Goal: Information Seeking & Learning: Find specific fact

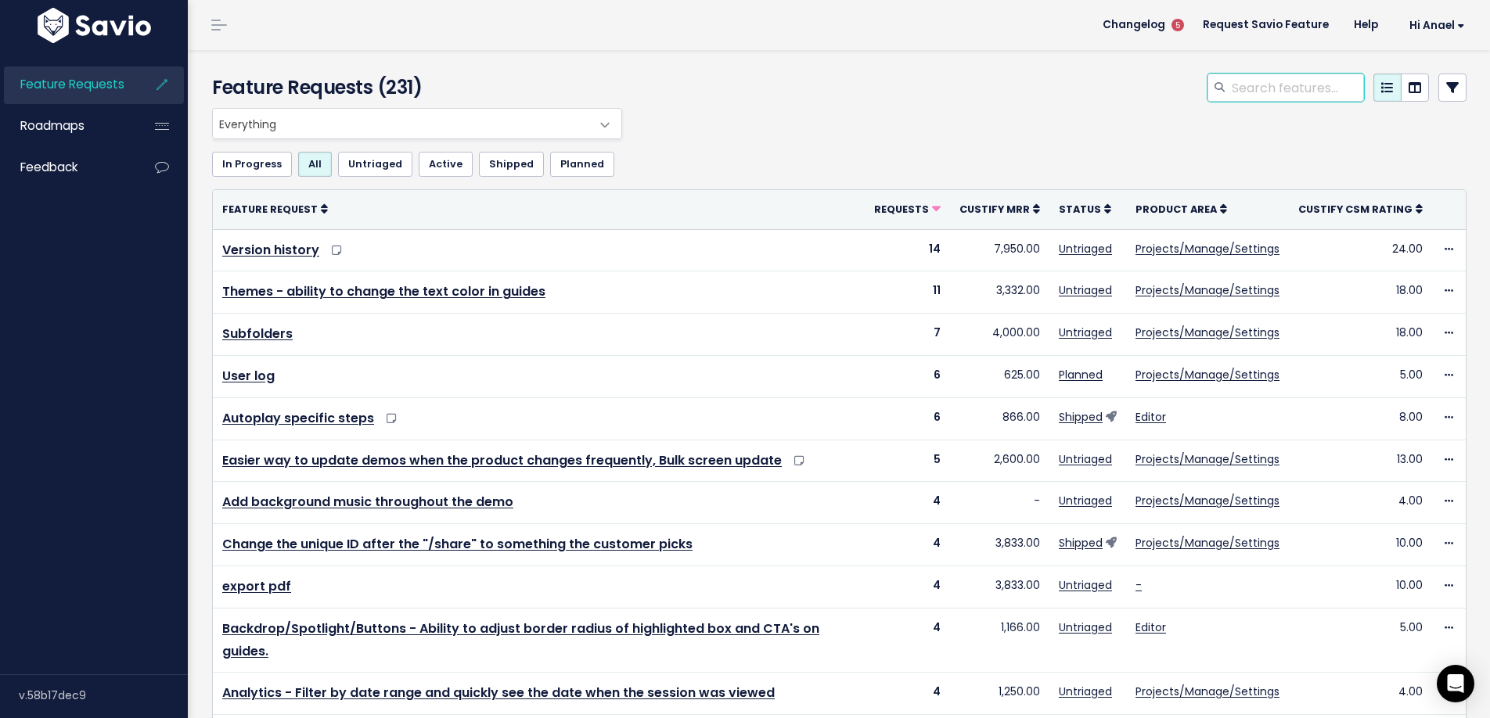
click at [1327, 85] on input "search" at bounding box center [1297, 88] width 134 height 28
type input "token"
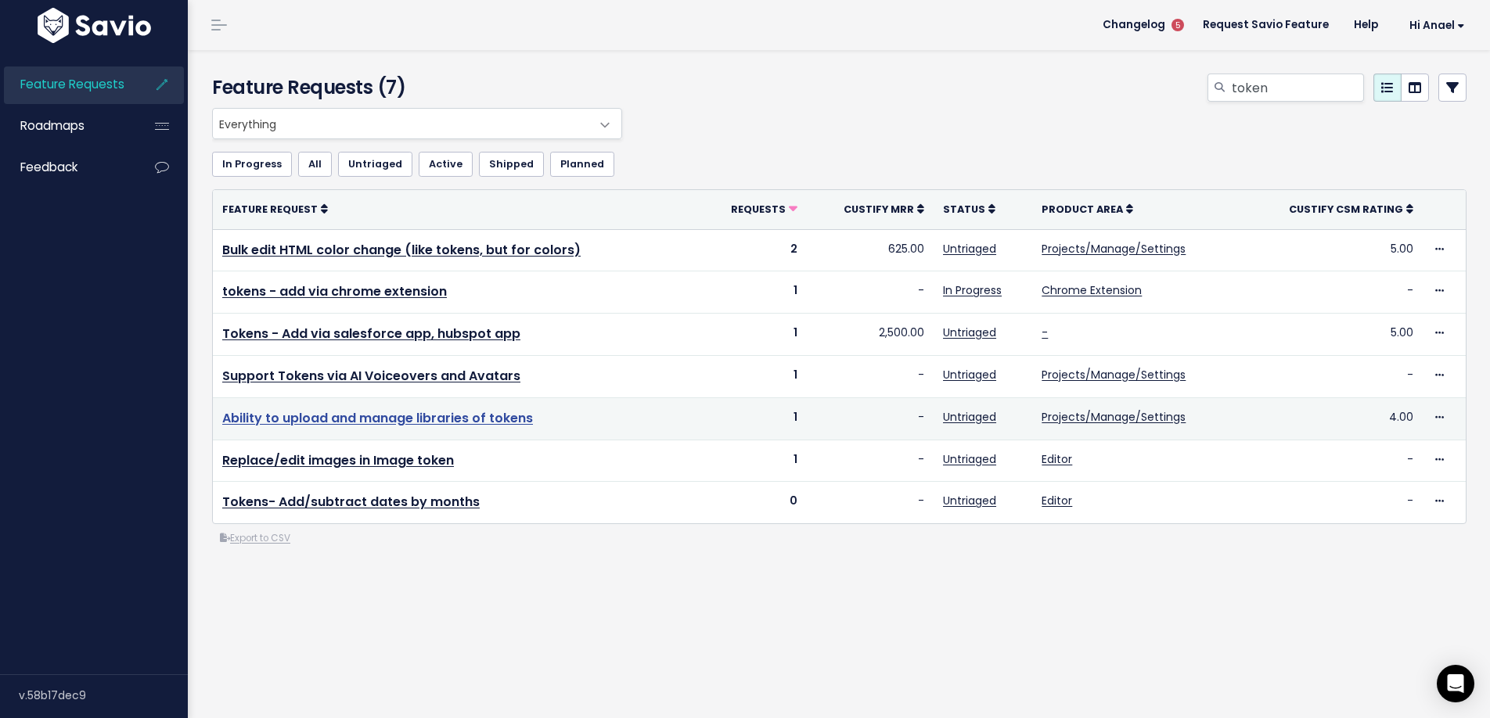
click at [502, 420] on link "Ability to upload and manage libraries of tokens" at bounding box center [377, 418] width 311 height 18
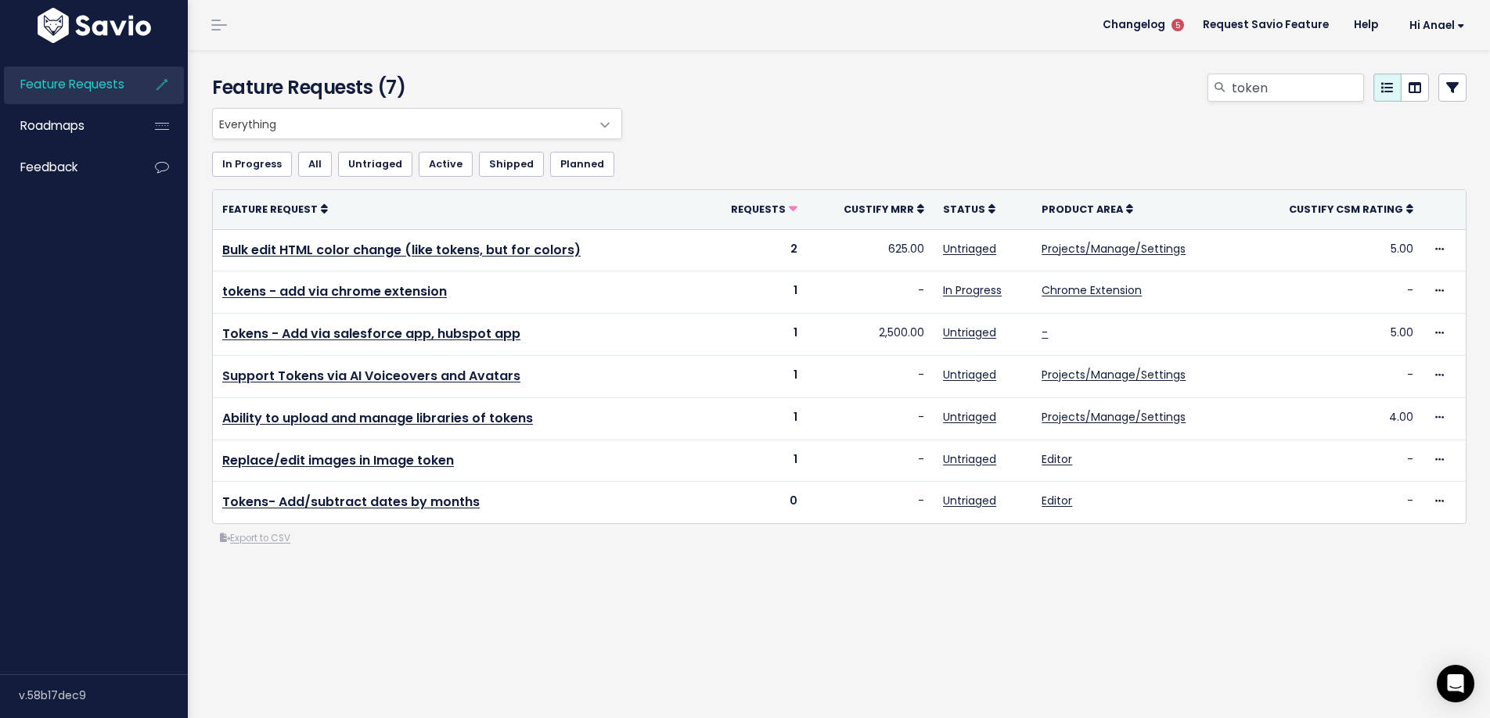
click at [527, 641] on div "Feature Requests (7) token Everything No Product Area Editor Projects/Manage/Se…" at bounding box center [839, 384] width 1302 height 668
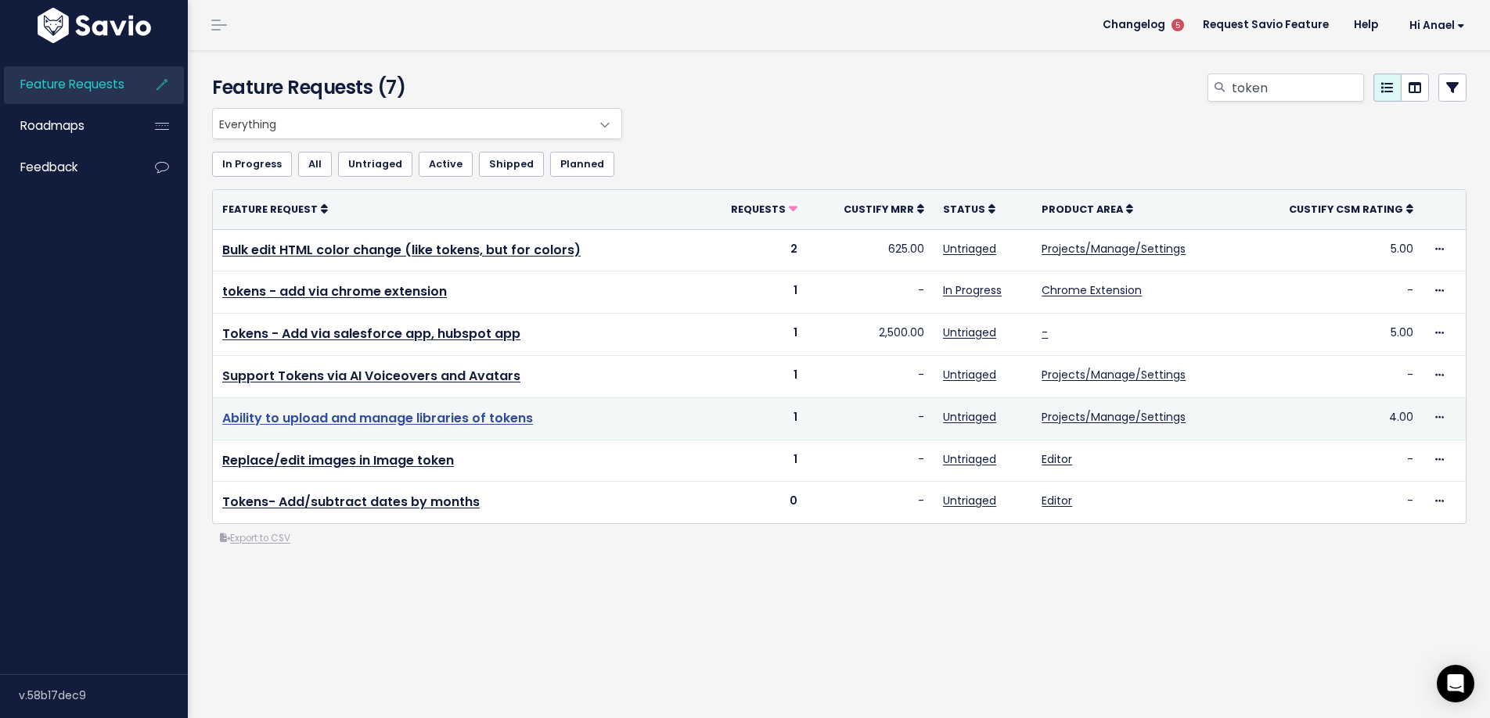
click at [404, 417] on link "Ability to upload and manage libraries of tokens" at bounding box center [377, 418] width 311 height 18
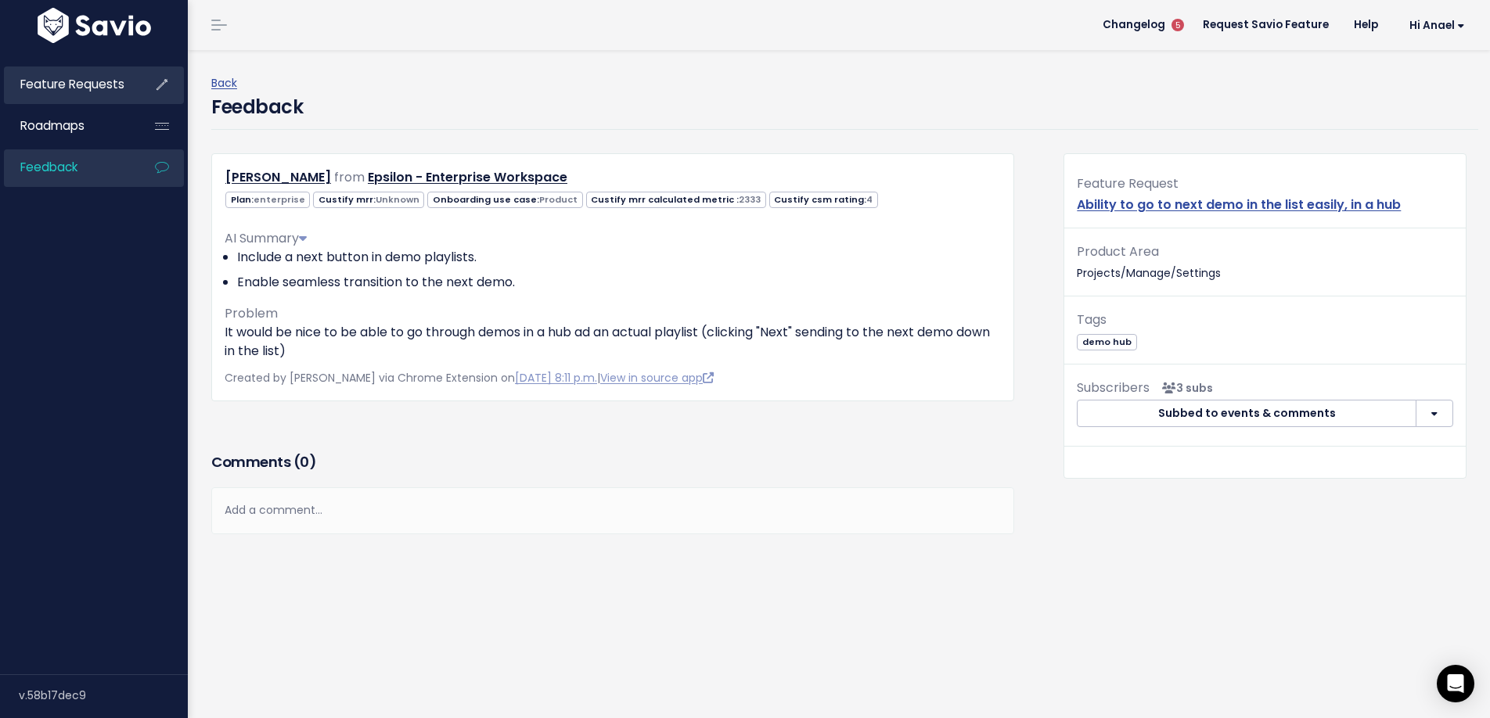
click at [74, 89] on span "Feature Requests" at bounding box center [72, 84] width 104 height 16
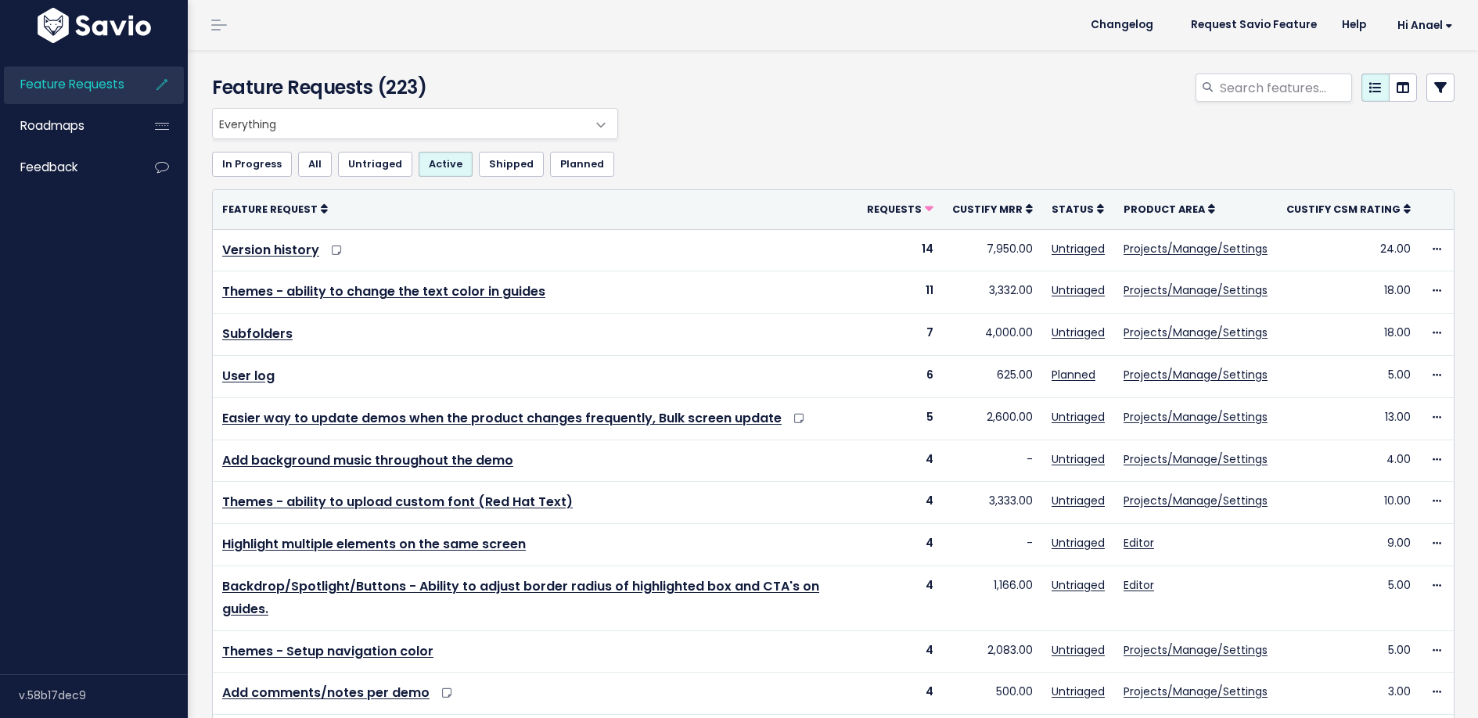
select select
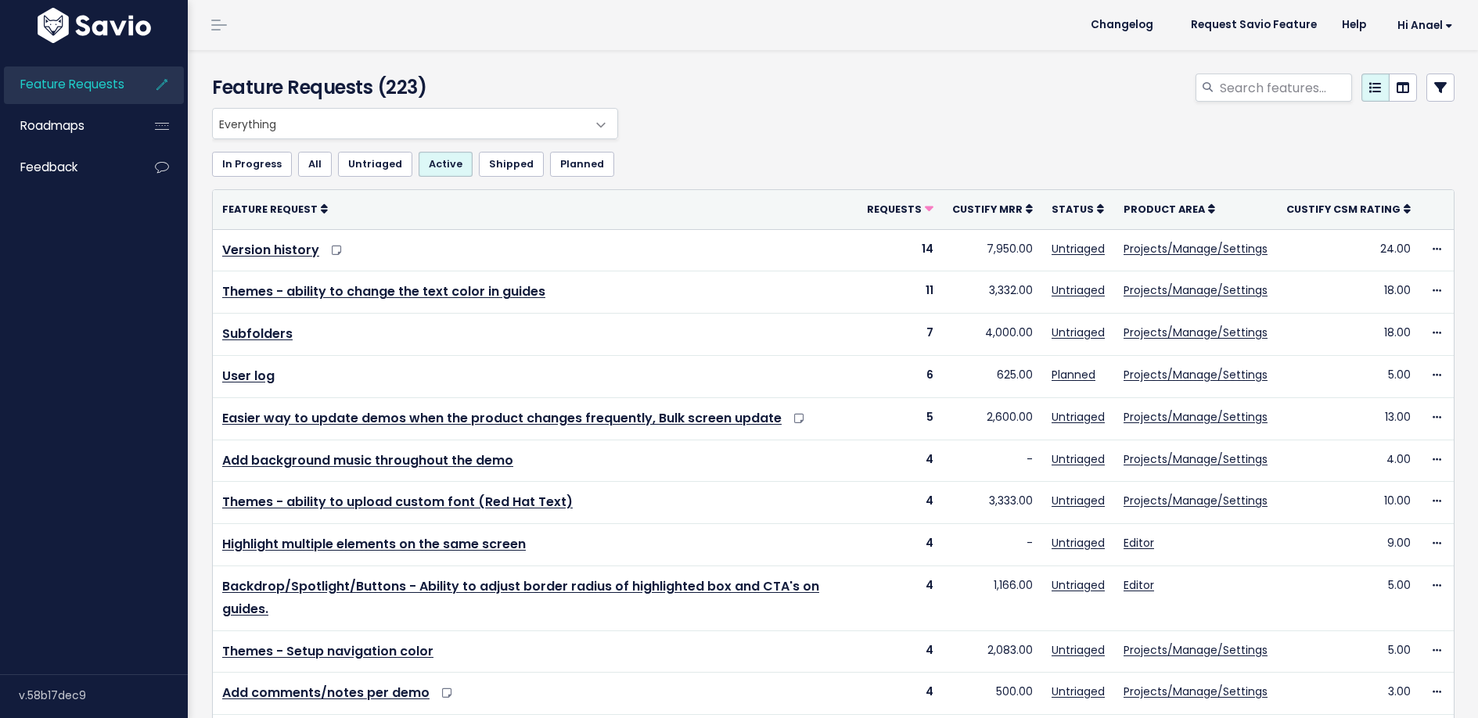
click at [1435, 92] on icon at bounding box center [1441, 87] width 13 height 13
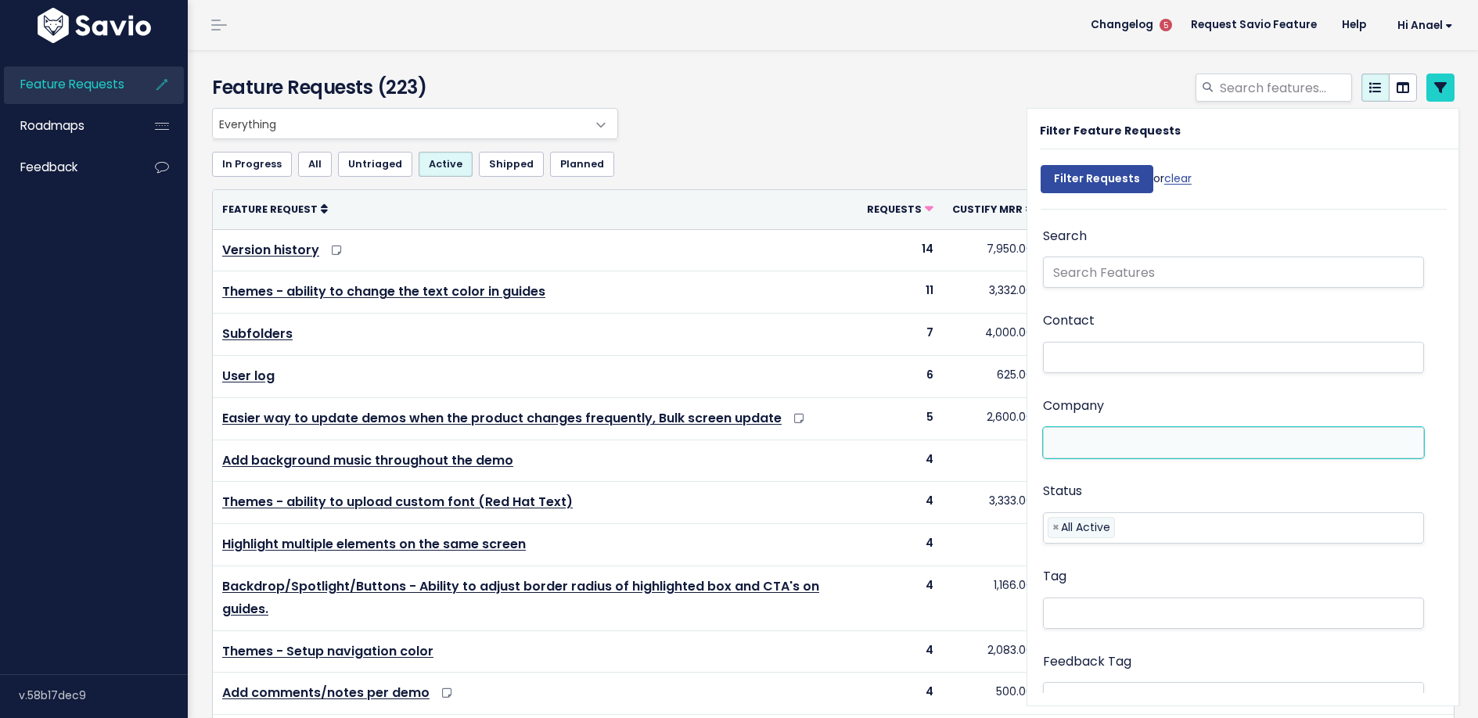
click at [1106, 437] on li at bounding box center [1230, 443] width 365 height 16
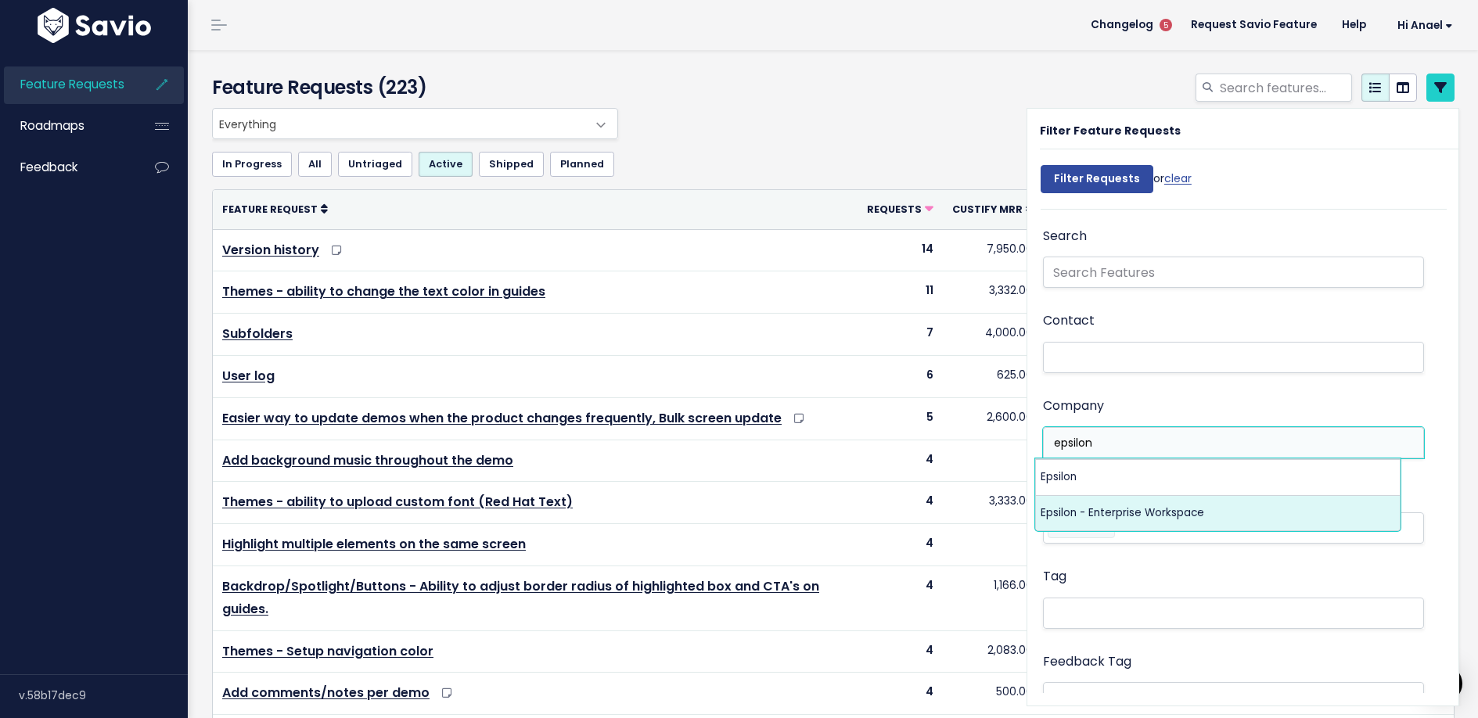
type input "epsilon"
select select "15317785"
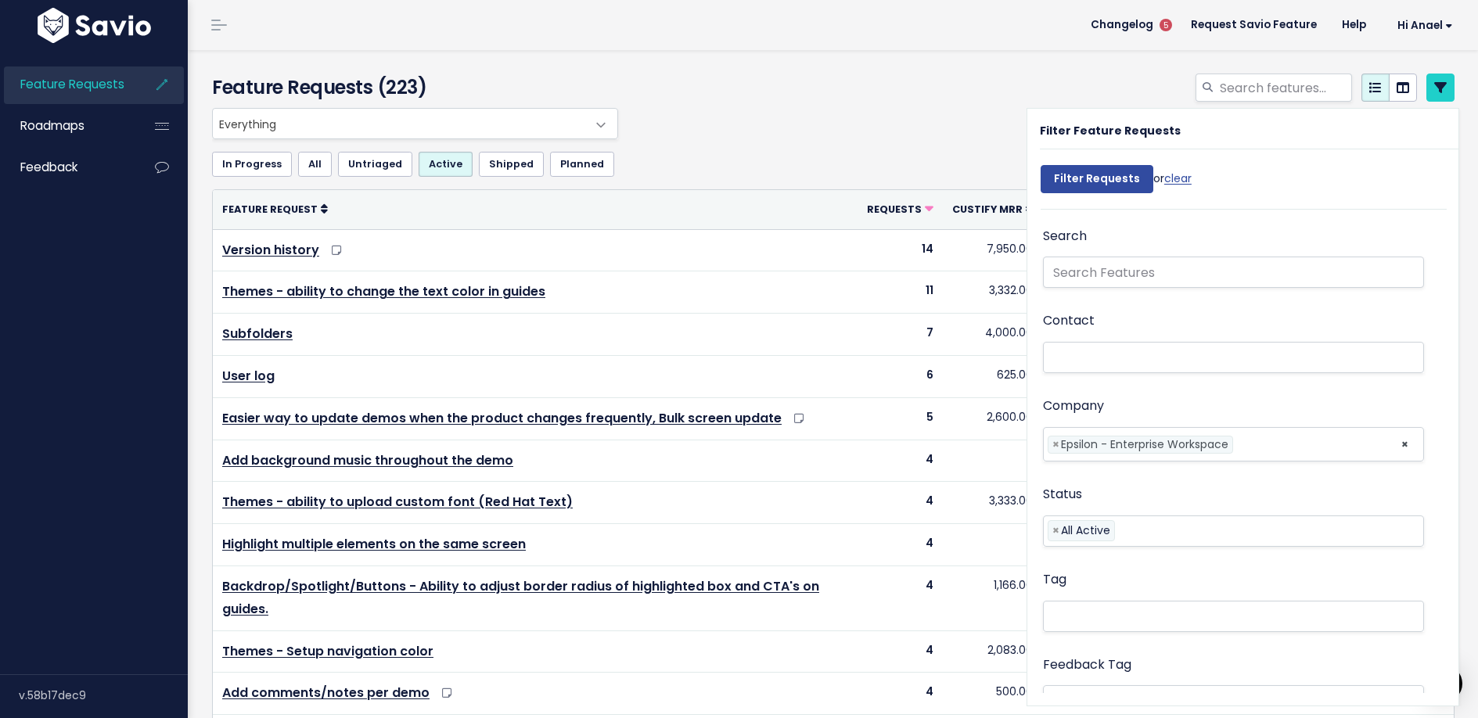
click at [898, 133] on div "Everything No Product Area Editor Projects/Manage/Settings Chrome Extension Dem…" at bounding box center [829, 123] width 1243 height 31
click at [1060, 178] on input "Filter Requests" at bounding box center [1097, 179] width 113 height 28
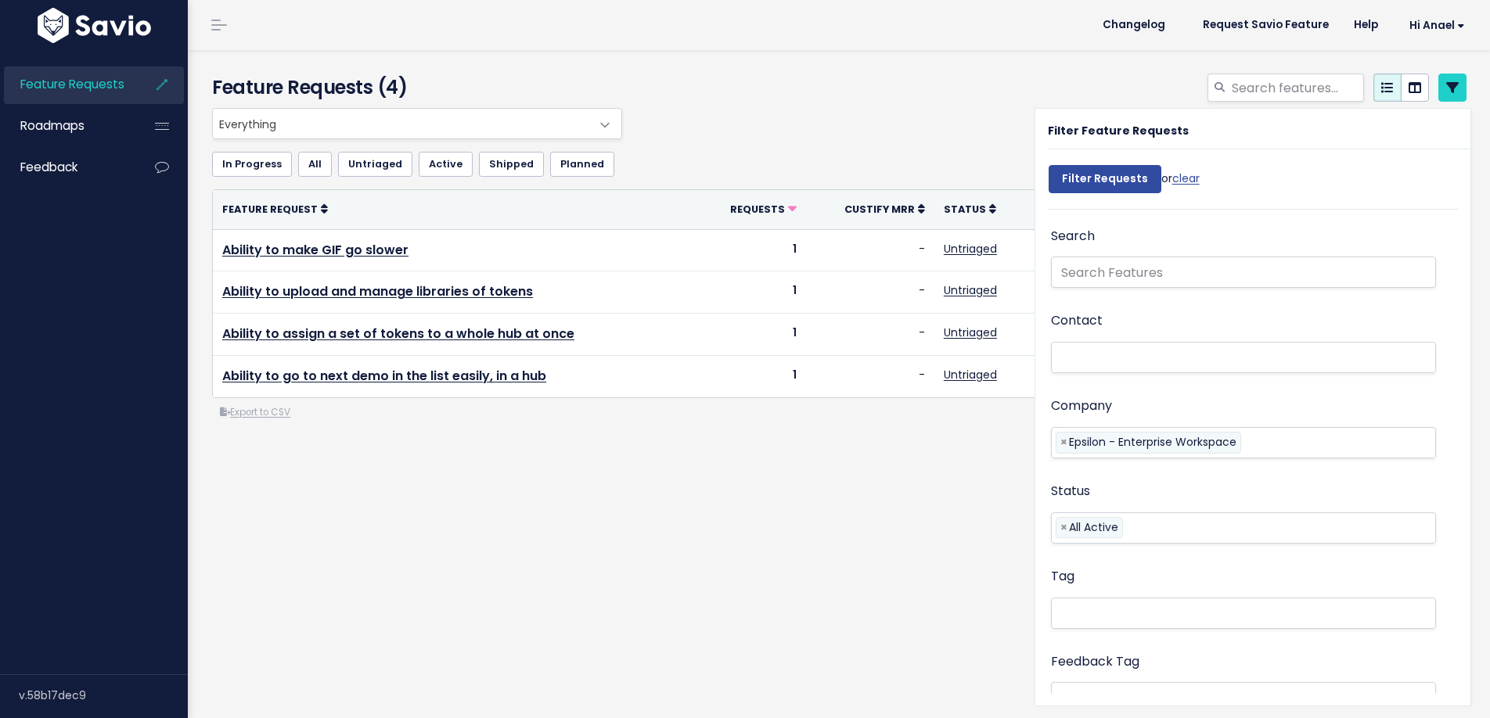
select select
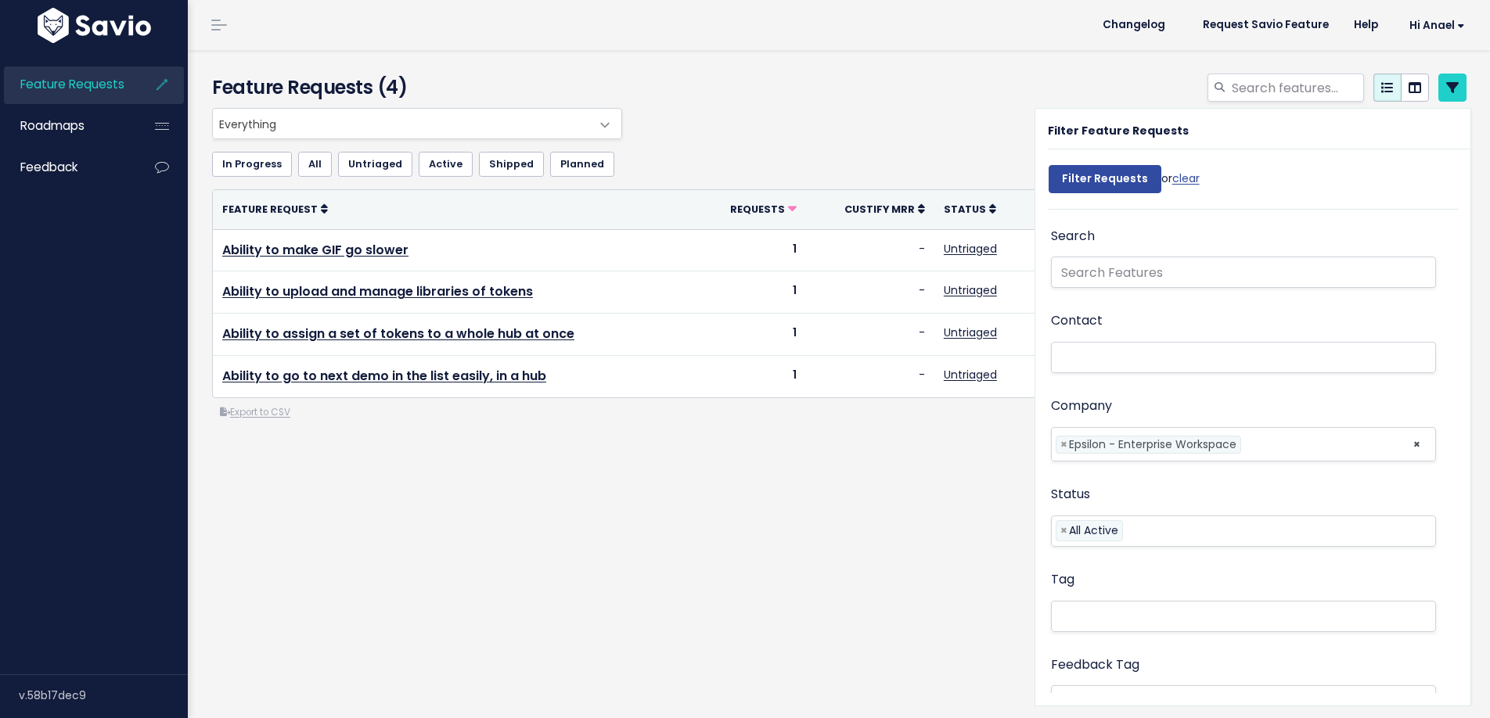
click at [585, 460] on div "Everything No Product Area Editor Projects/Manage/Settings Chrome Extension Dem…" at bounding box center [839, 327] width 1278 height 438
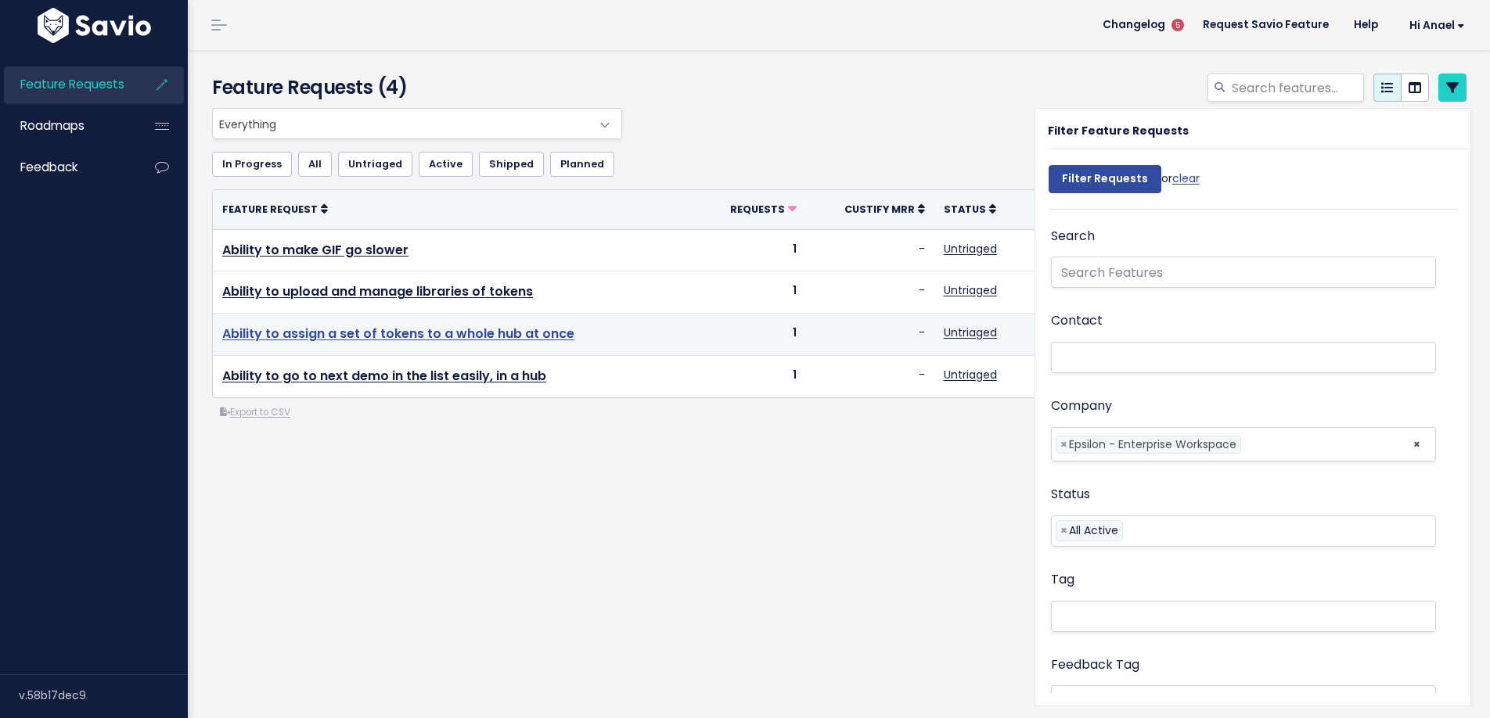
click at [538, 338] on link "Ability to assign a set of tokens to a whole hub at once" at bounding box center [398, 334] width 352 height 18
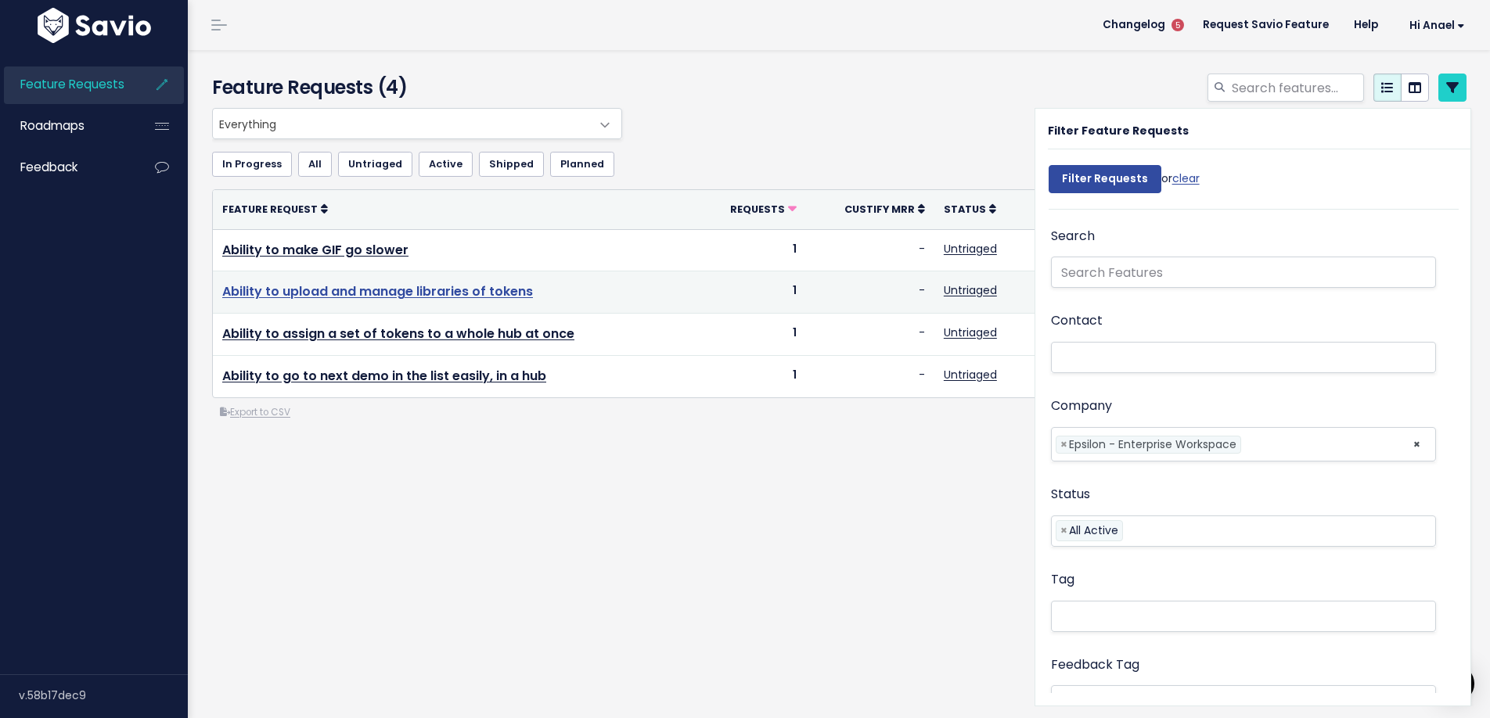
click at [355, 292] on link "Ability to upload and manage libraries of tokens" at bounding box center [377, 292] width 311 height 18
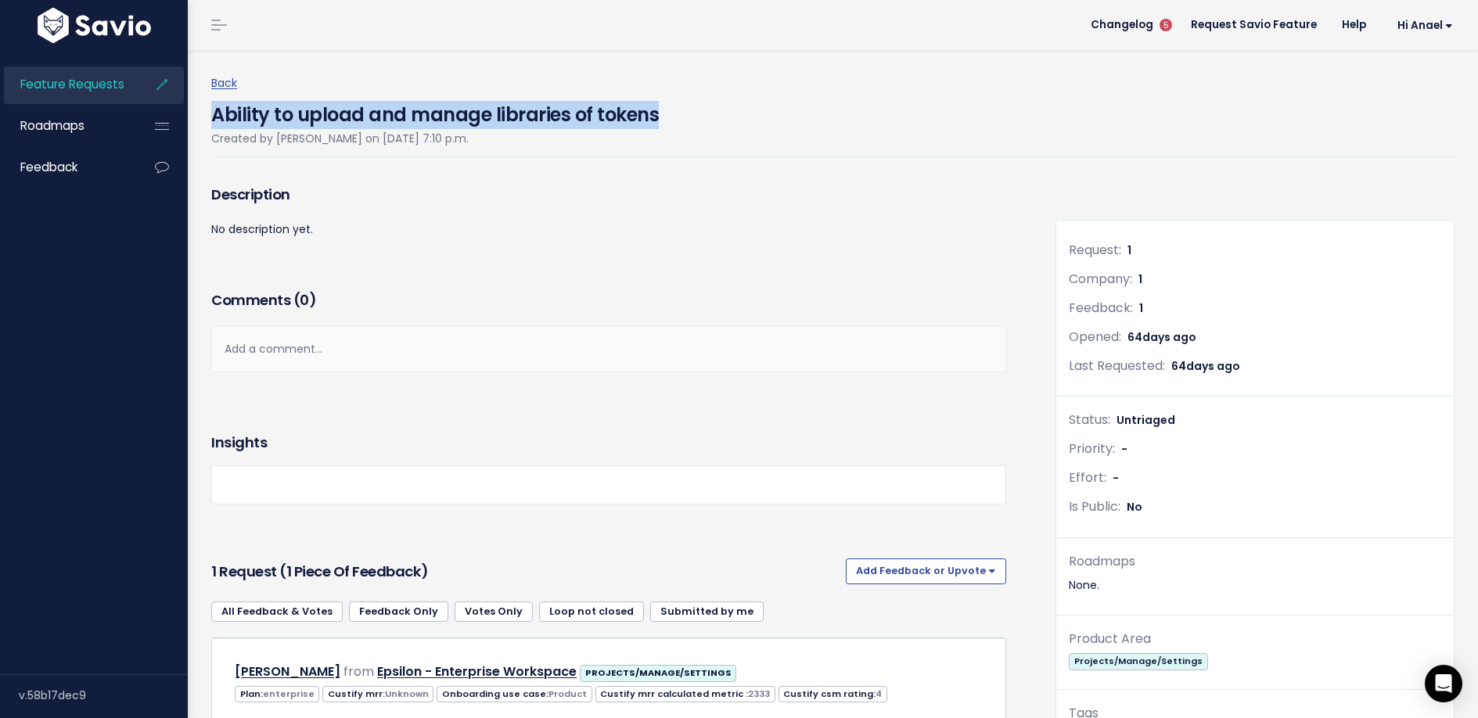
drag, startPoint x: 661, startPoint y: 119, endPoint x: 215, endPoint y: 117, distance: 446.1
click at [215, 117] on div "Ability to upload and manage libraries of tokens Created by Anael Pichon on Jul…" at bounding box center [833, 125] width 1244 height 64
copy h4 "Ability to upload and manage libraries of tokens"
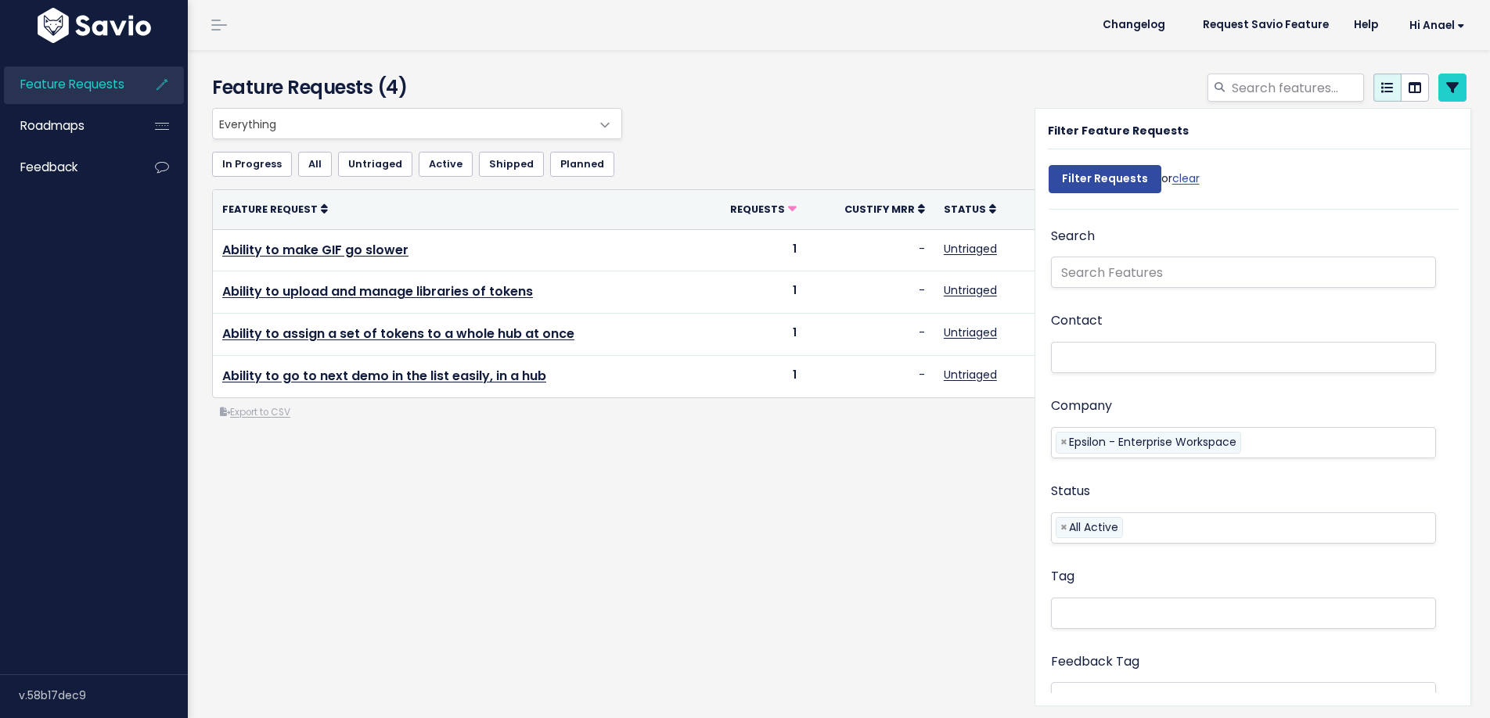
select select
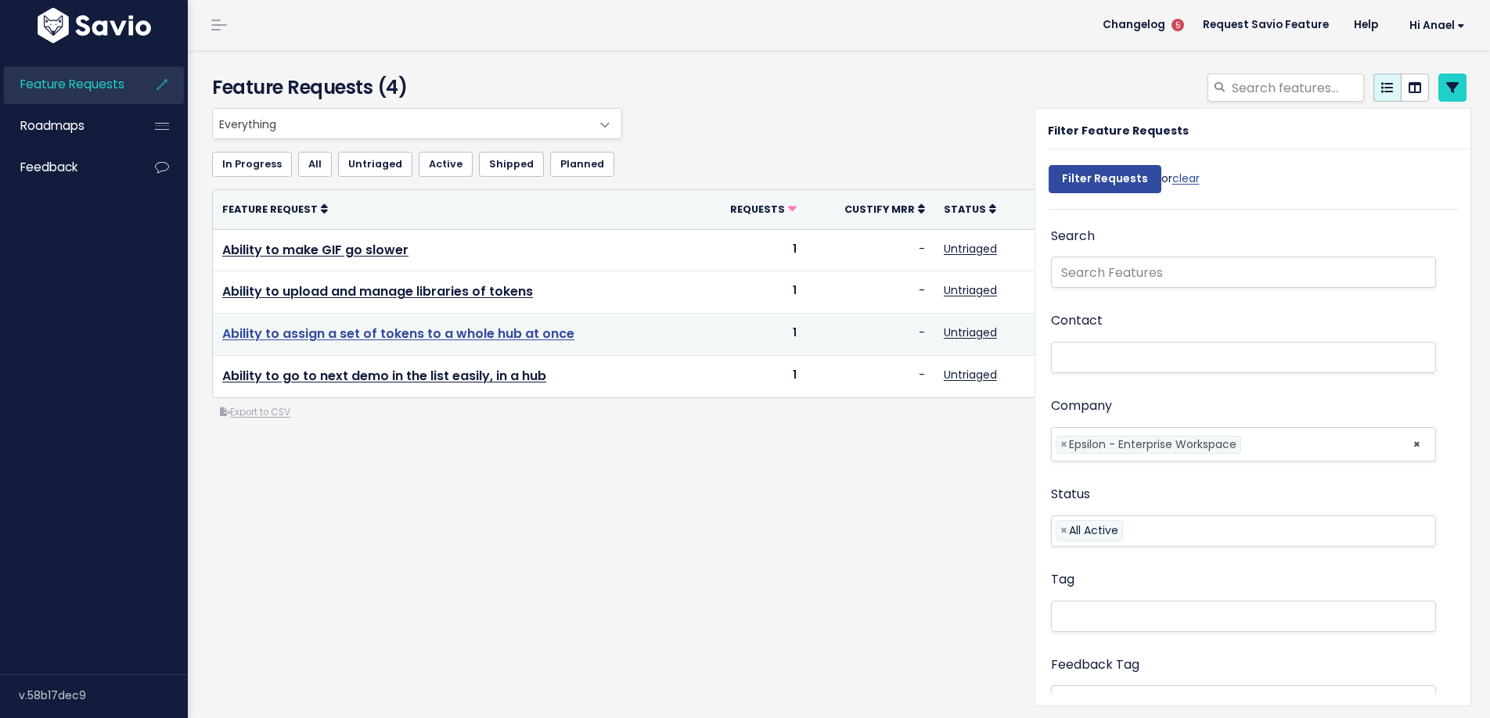
click at [300, 335] on link "Ability to assign a set of tokens to a whole hub at once" at bounding box center [398, 334] width 352 height 18
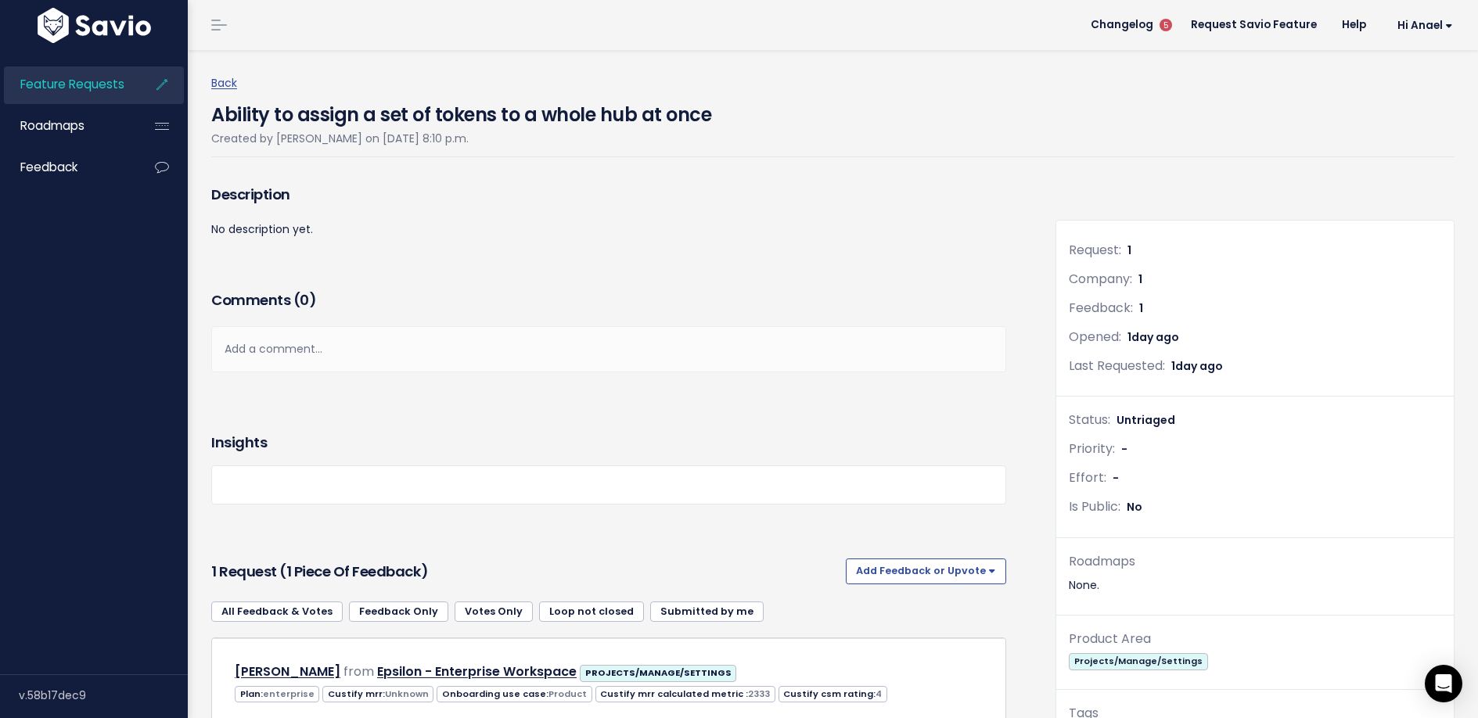
click at [637, 247] on div "Description No description yet." at bounding box center [609, 234] width 819 height 106
click at [649, 117] on h4 "Ability to assign a set of tokens to a whole hub at once" at bounding box center [461, 111] width 500 height 36
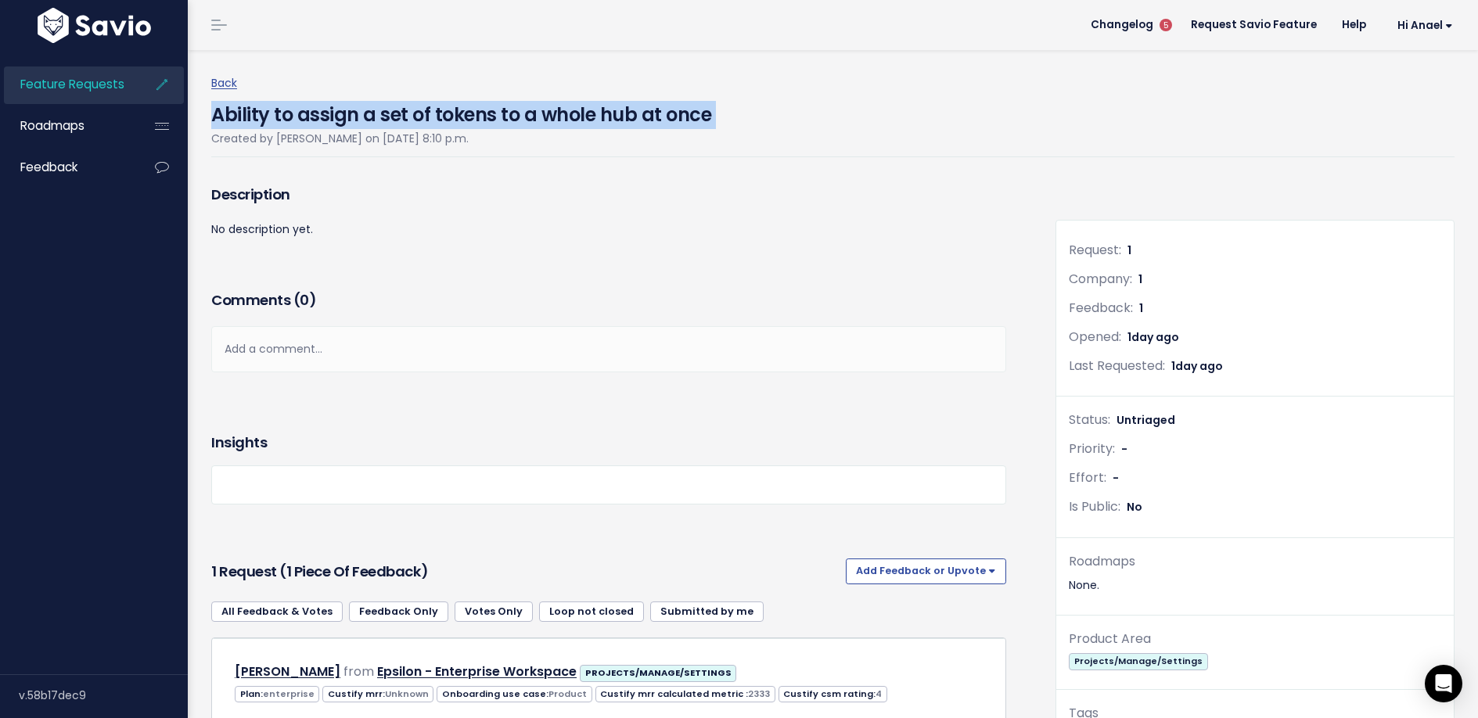
click at [649, 117] on h4 "Ability to assign a set of tokens to a whole hub at once" at bounding box center [461, 111] width 500 height 36
copy div "Ability to assign a set of tokens to a whole hub at once"
